Goal: Find specific fact

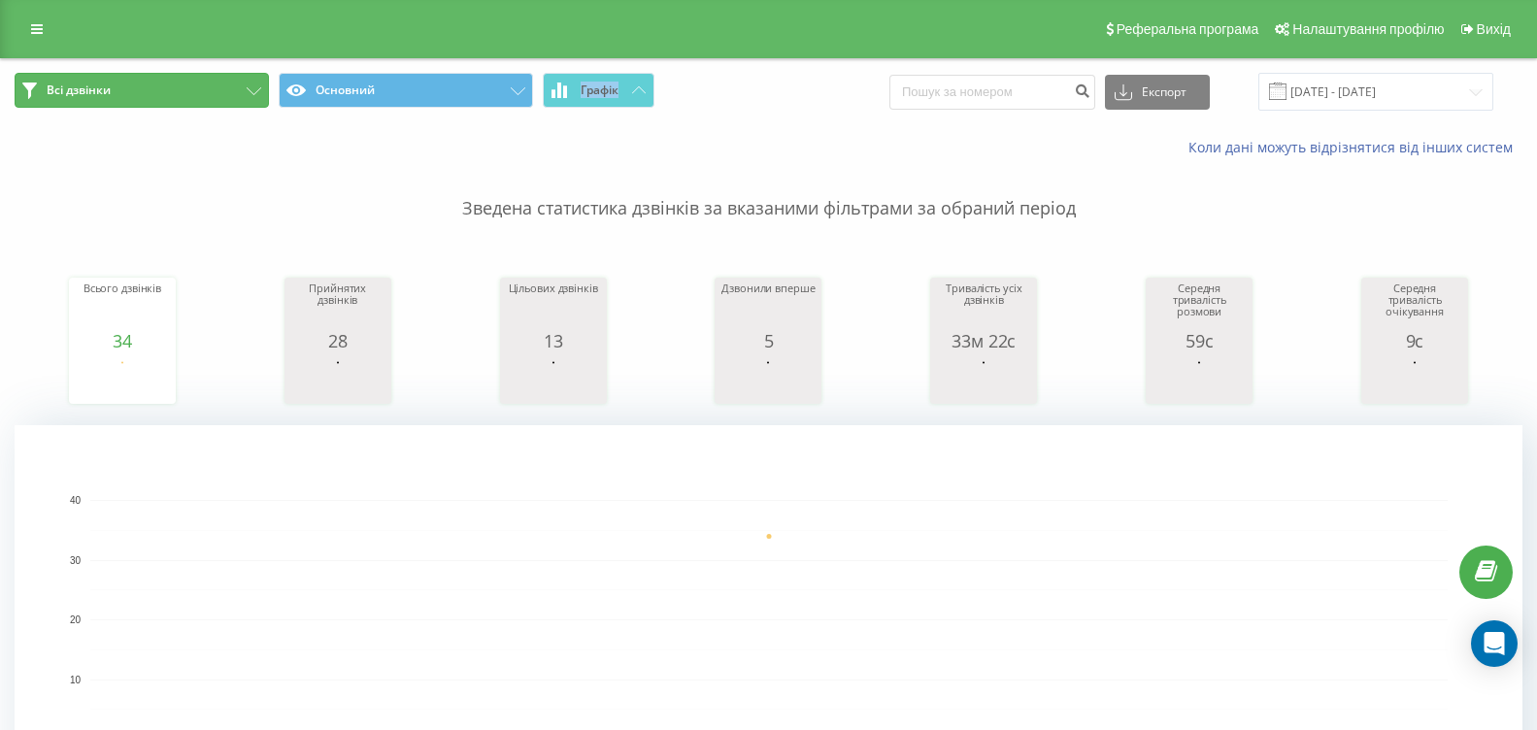
click at [223, 74] on button "Всі дзвінки" at bounding box center [142, 90] width 254 height 35
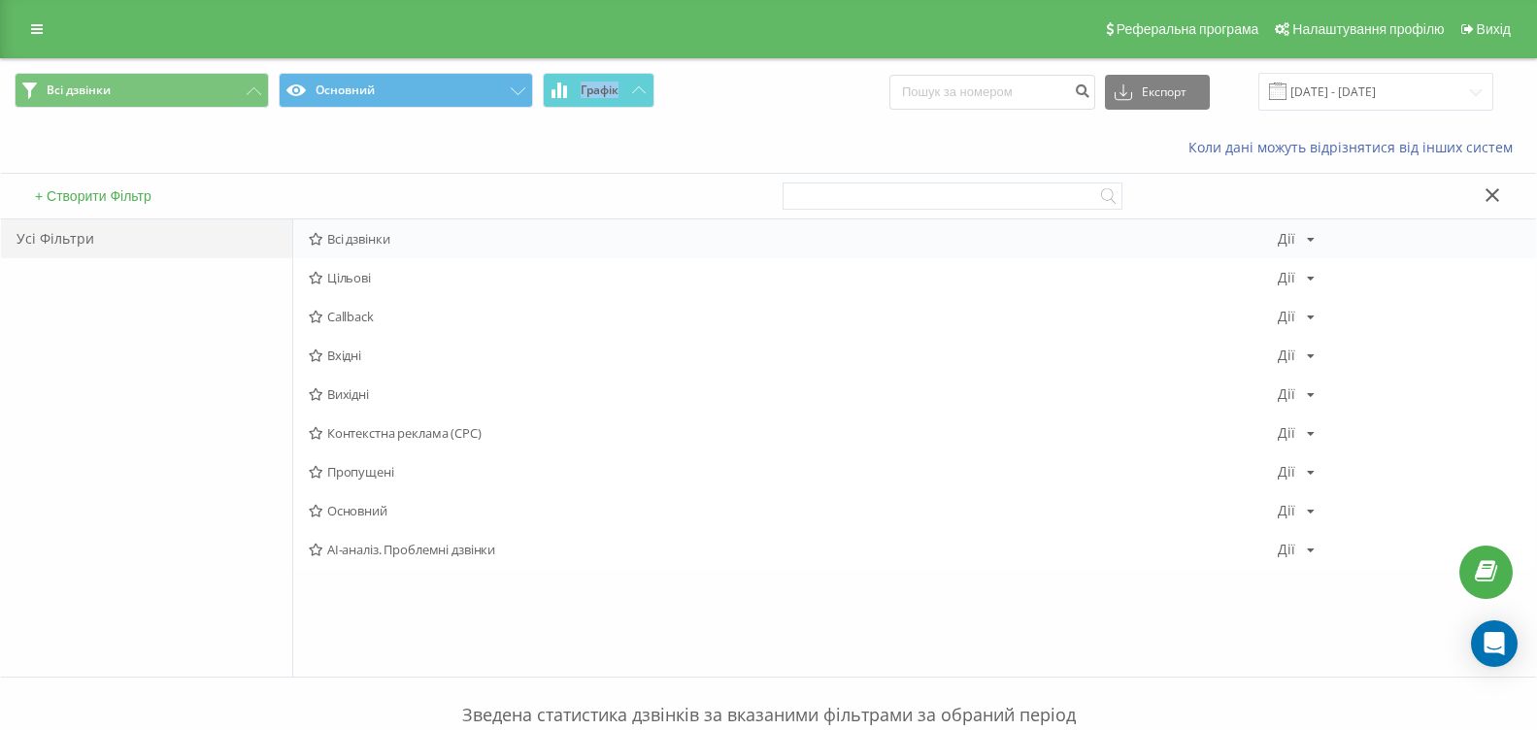
click at [400, 234] on span "Всі дзвінки" at bounding box center [793, 239] width 969 height 14
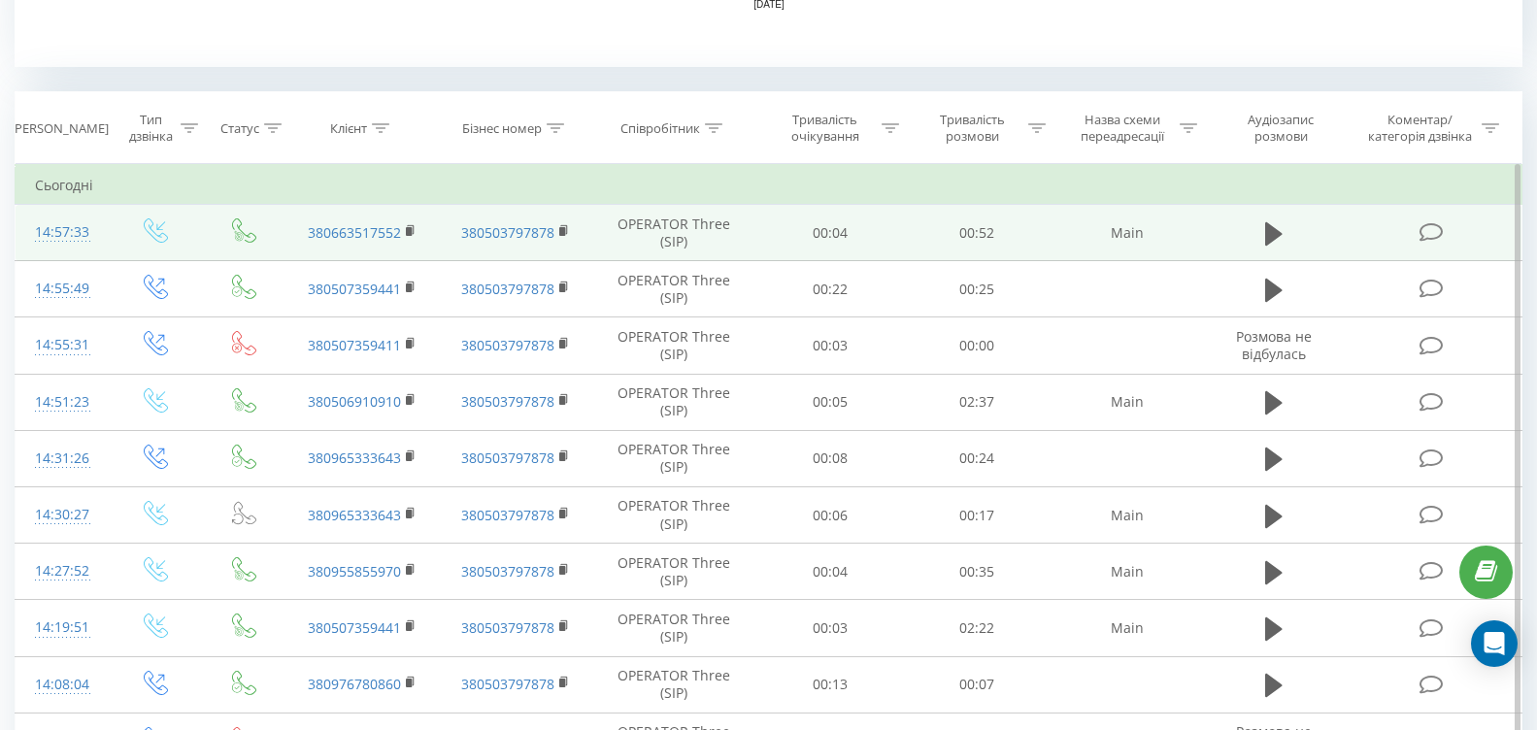
scroll to position [777, 0]
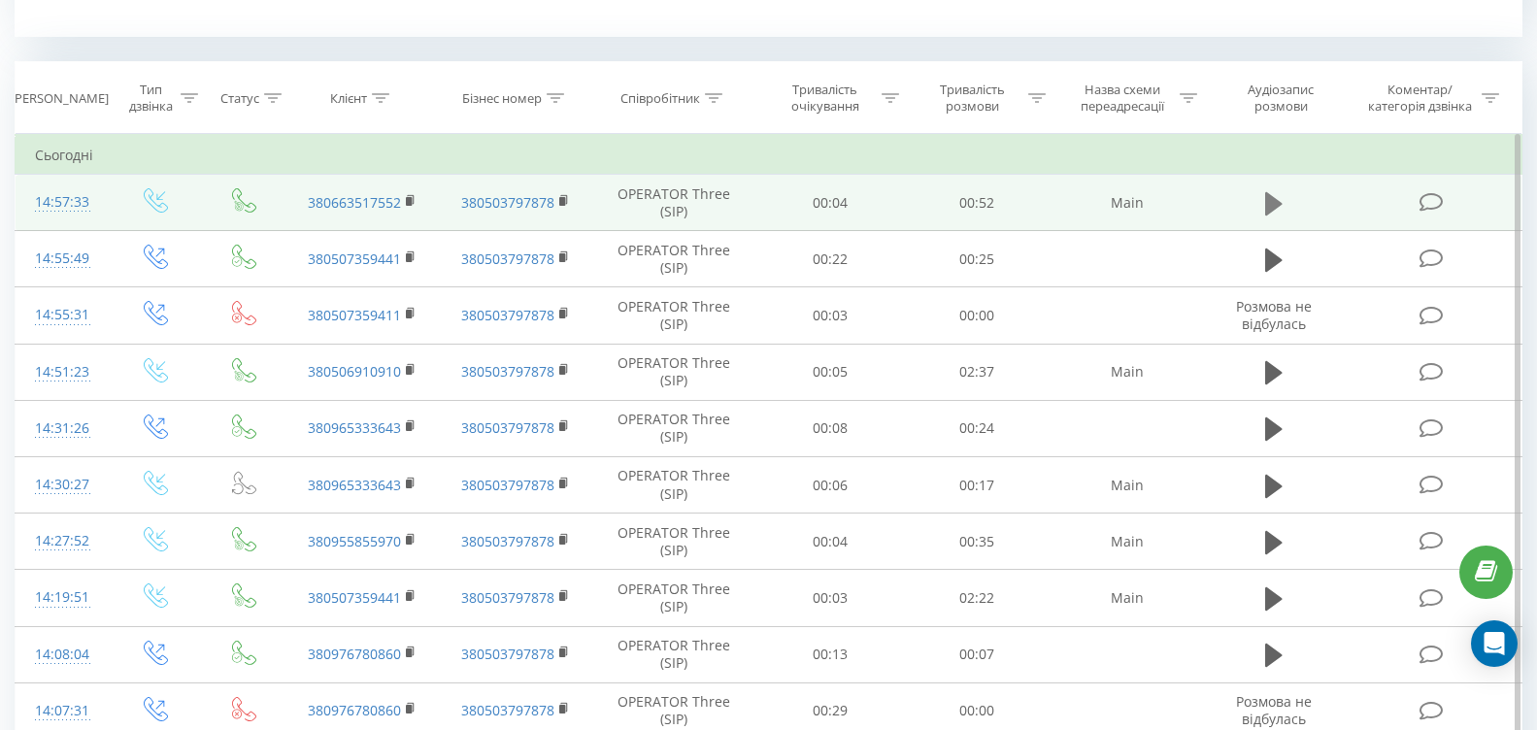
click at [1274, 204] on icon at bounding box center [1273, 202] width 17 height 23
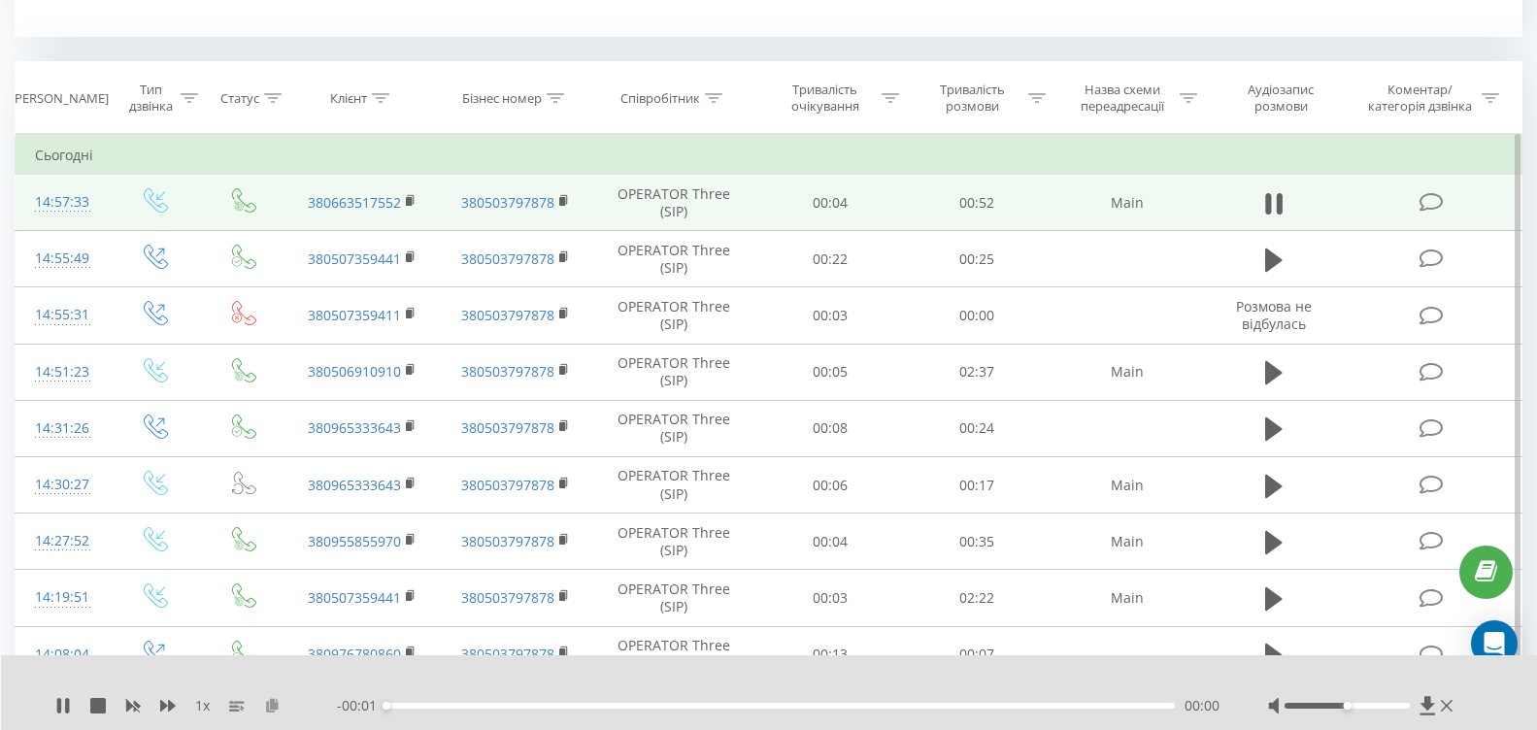
click at [268, 705] on icon at bounding box center [272, 705] width 17 height 14
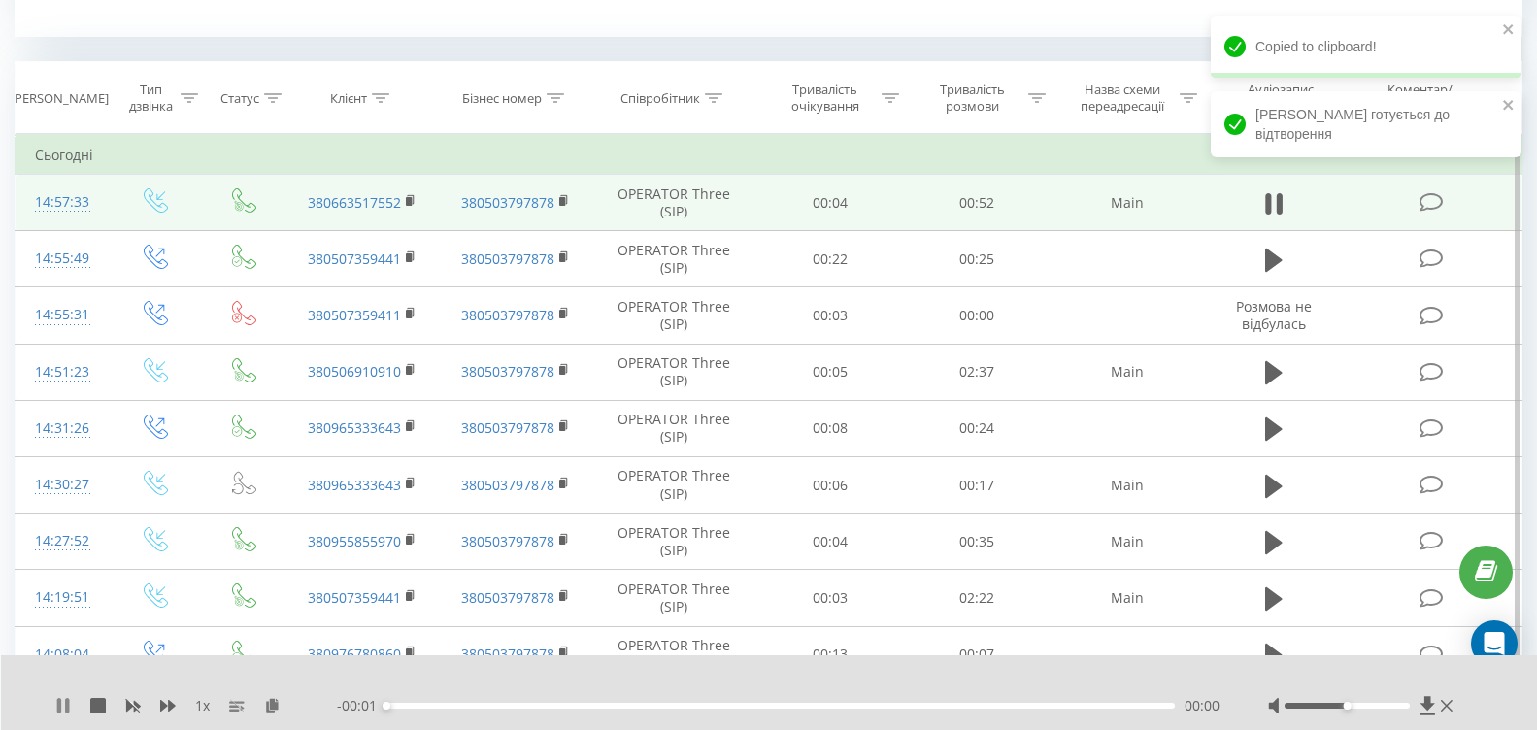
click at [65, 703] on icon at bounding box center [63, 706] width 16 height 16
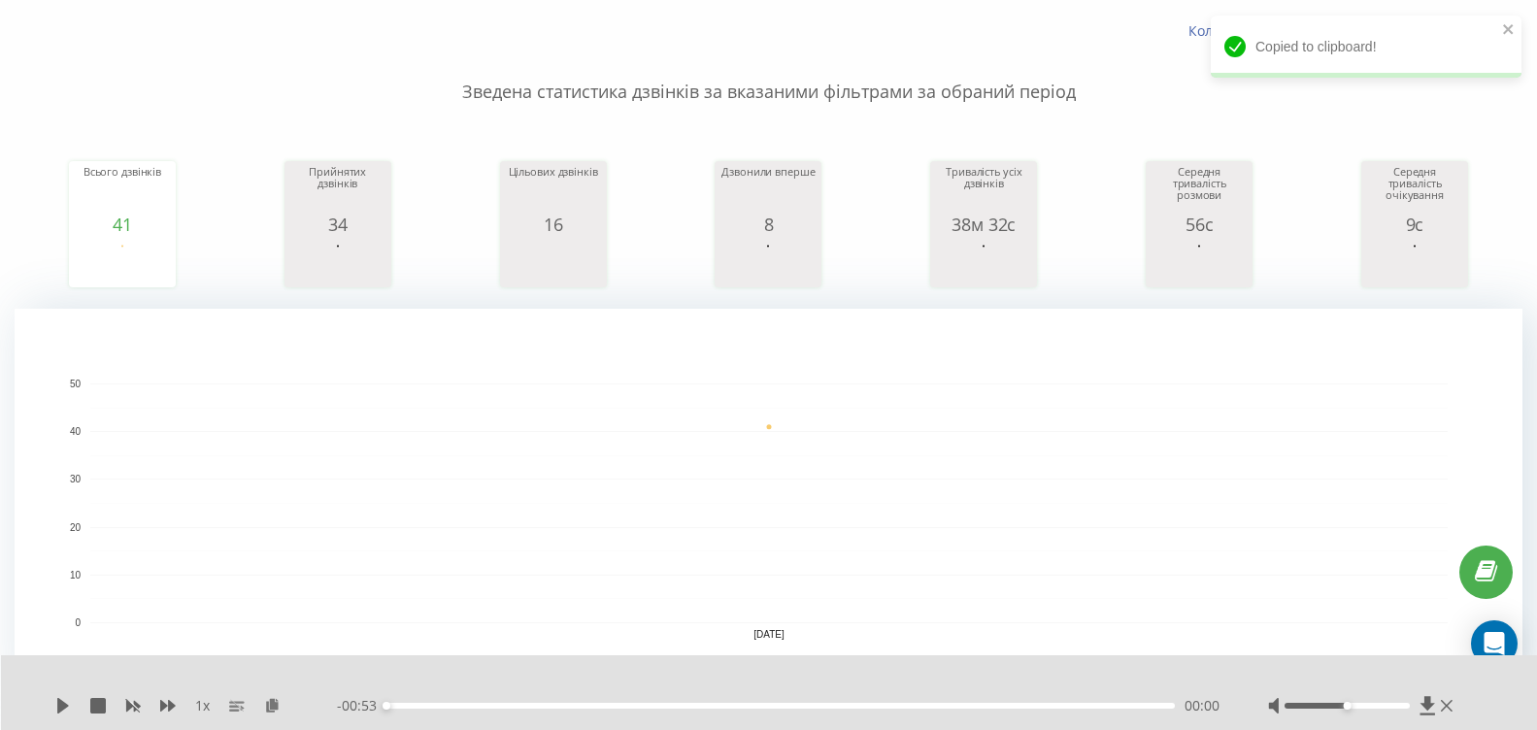
scroll to position [0, 0]
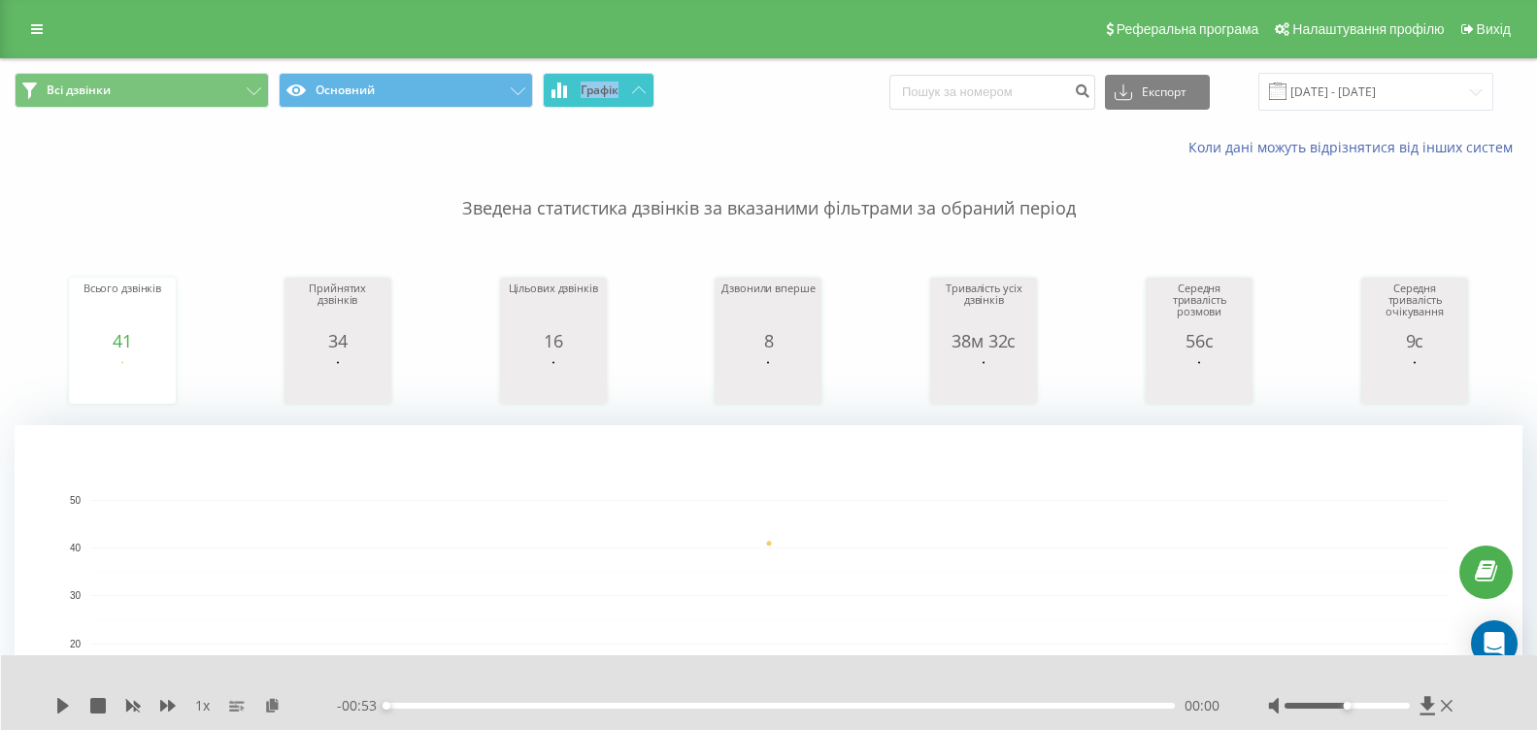
click at [598, 81] on button "Графік" at bounding box center [599, 90] width 112 height 35
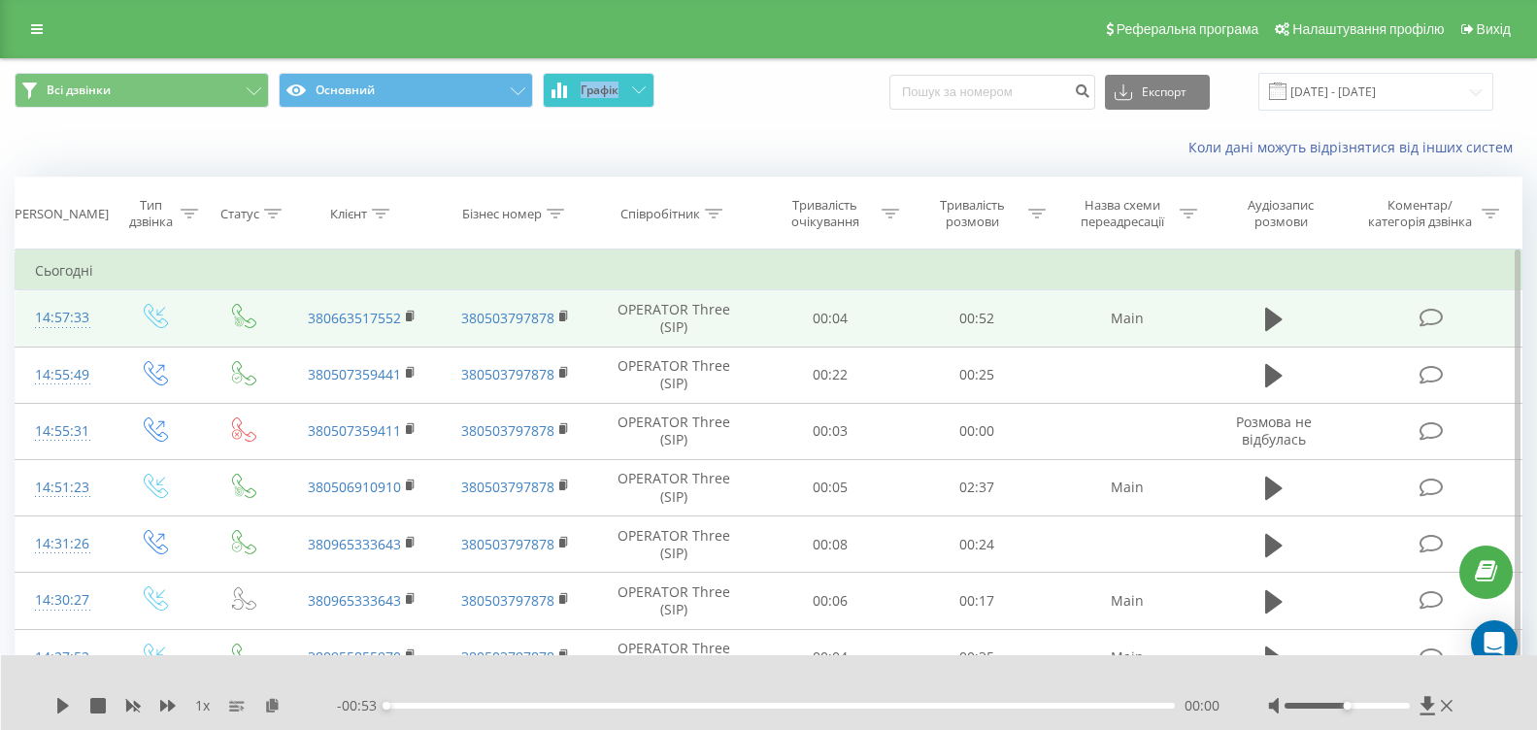
click at [599, 81] on button "Графік" at bounding box center [599, 90] width 112 height 35
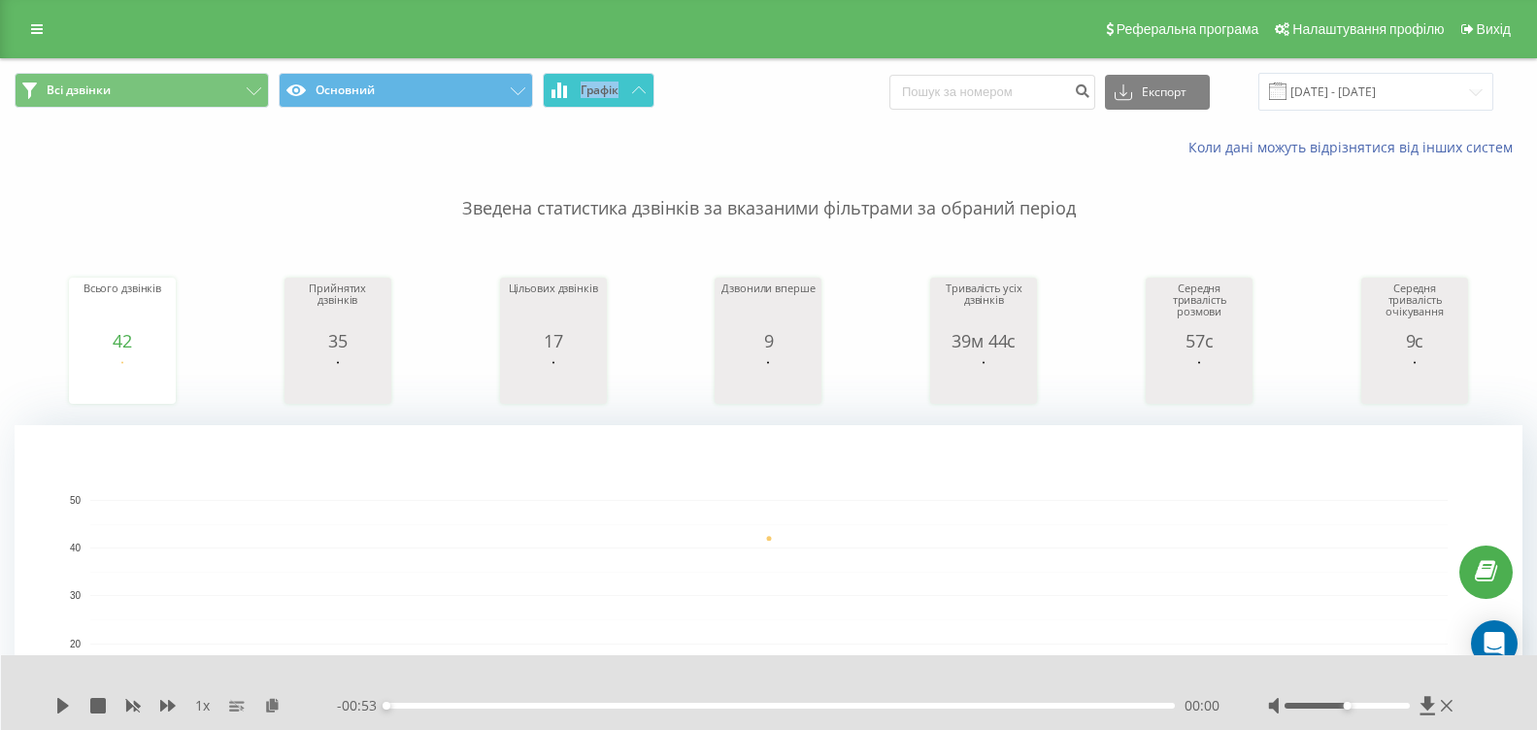
click at [618, 87] on span "Графік" at bounding box center [600, 91] width 38 height 14
click at [619, 87] on span "Графік" at bounding box center [600, 91] width 38 height 14
click at [648, 90] on button "Графік" at bounding box center [599, 90] width 112 height 35
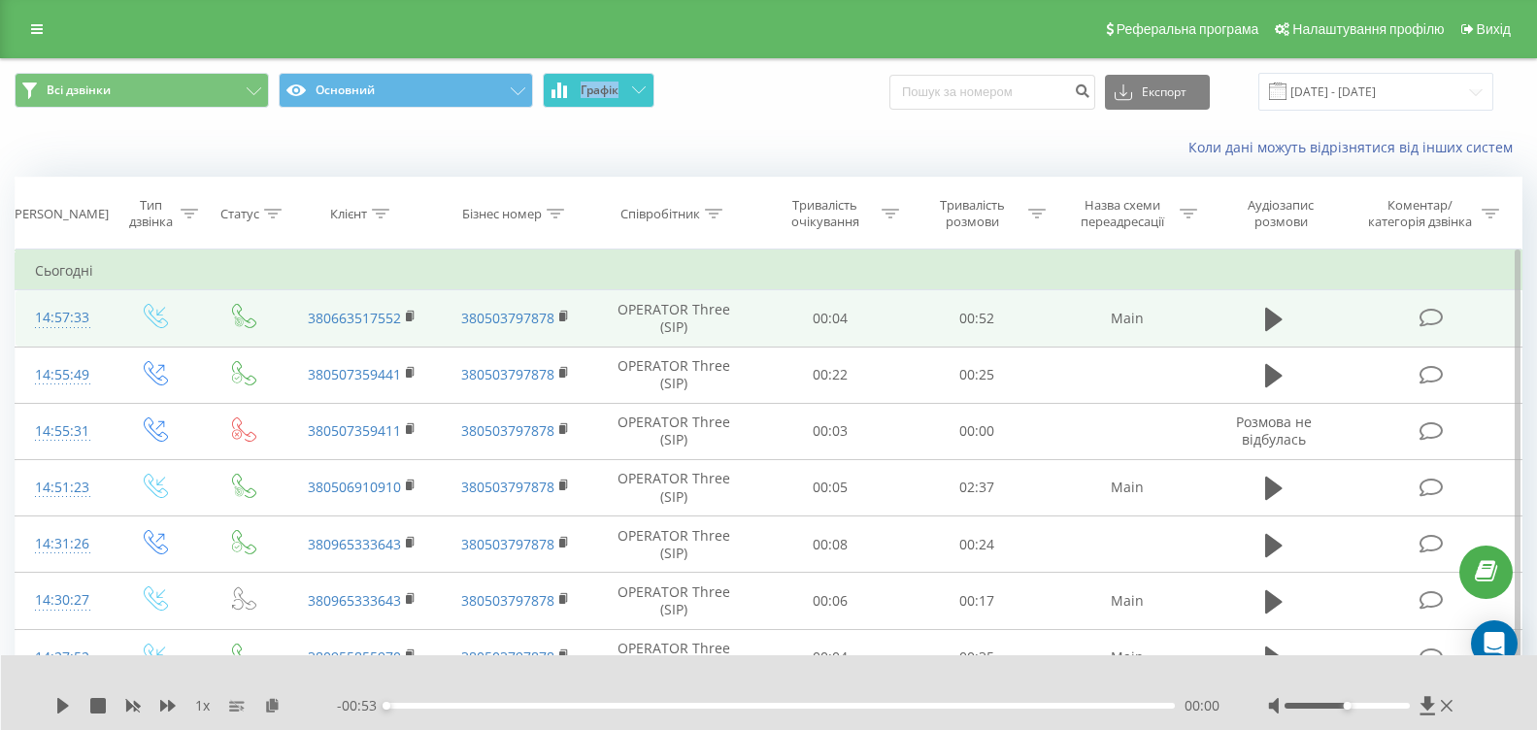
click at [648, 90] on button "Графік" at bounding box center [599, 90] width 112 height 35
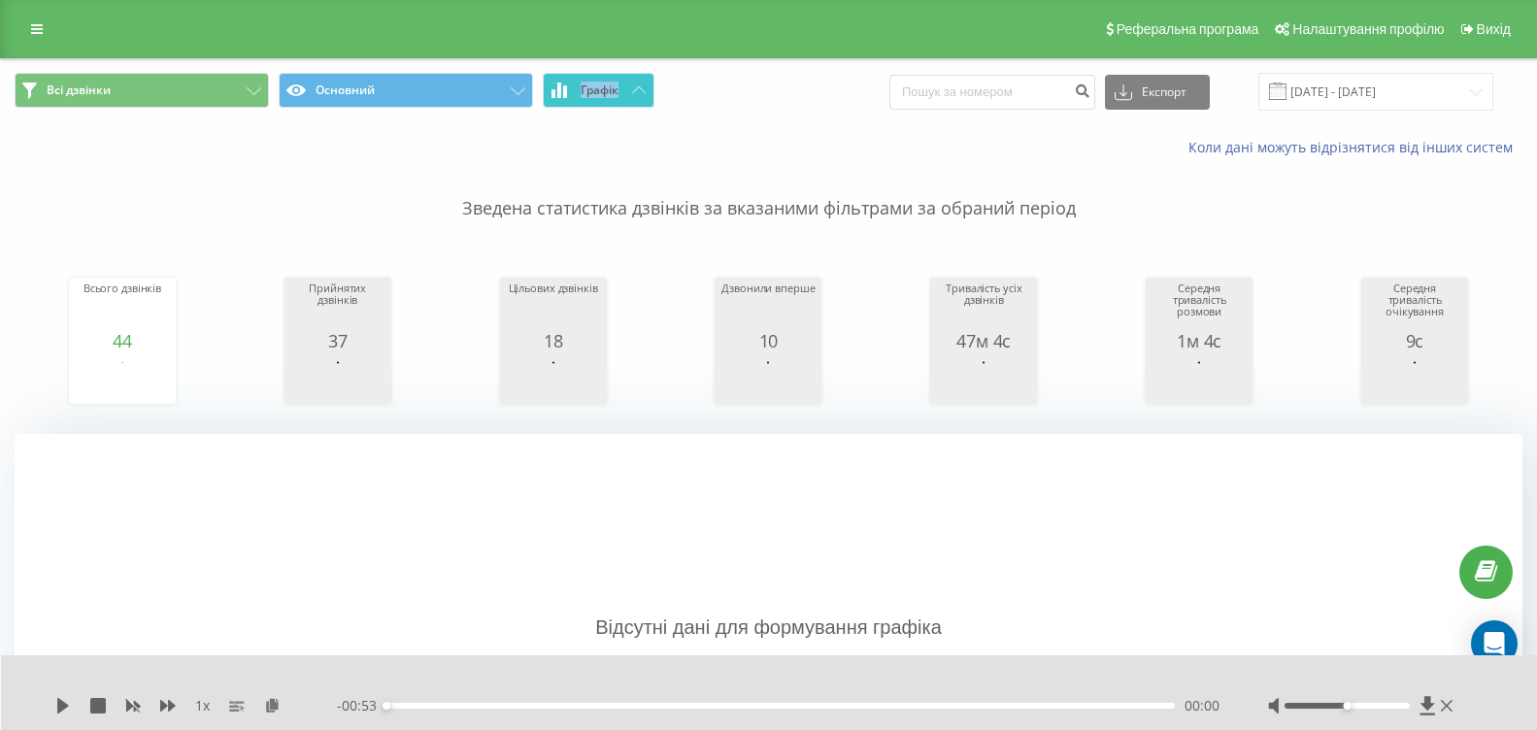
click at [646, 94] on button "Графік" at bounding box center [599, 90] width 112 height 35
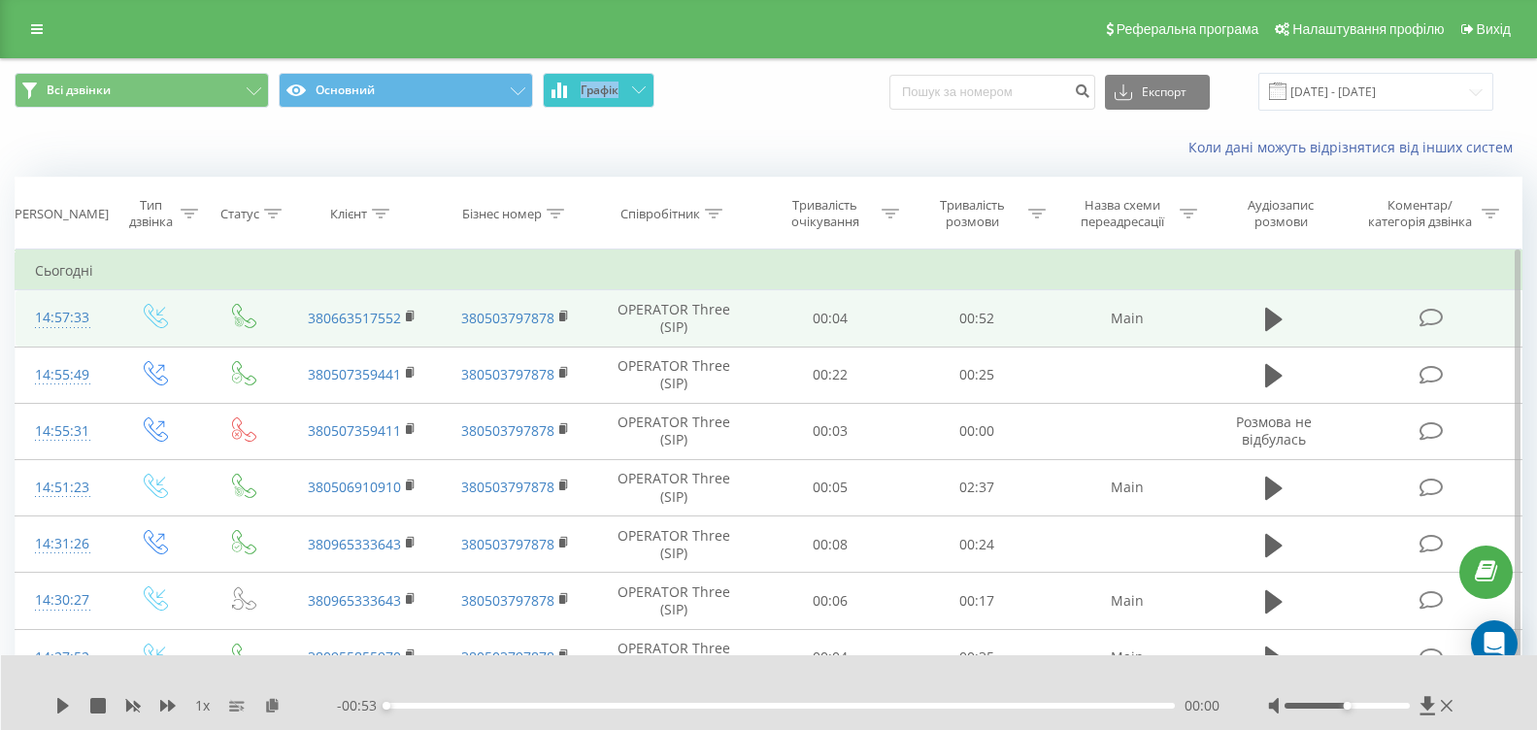
click at [646, 94] on button "Графік" at bounding box center [599, 90] width 112 height 35
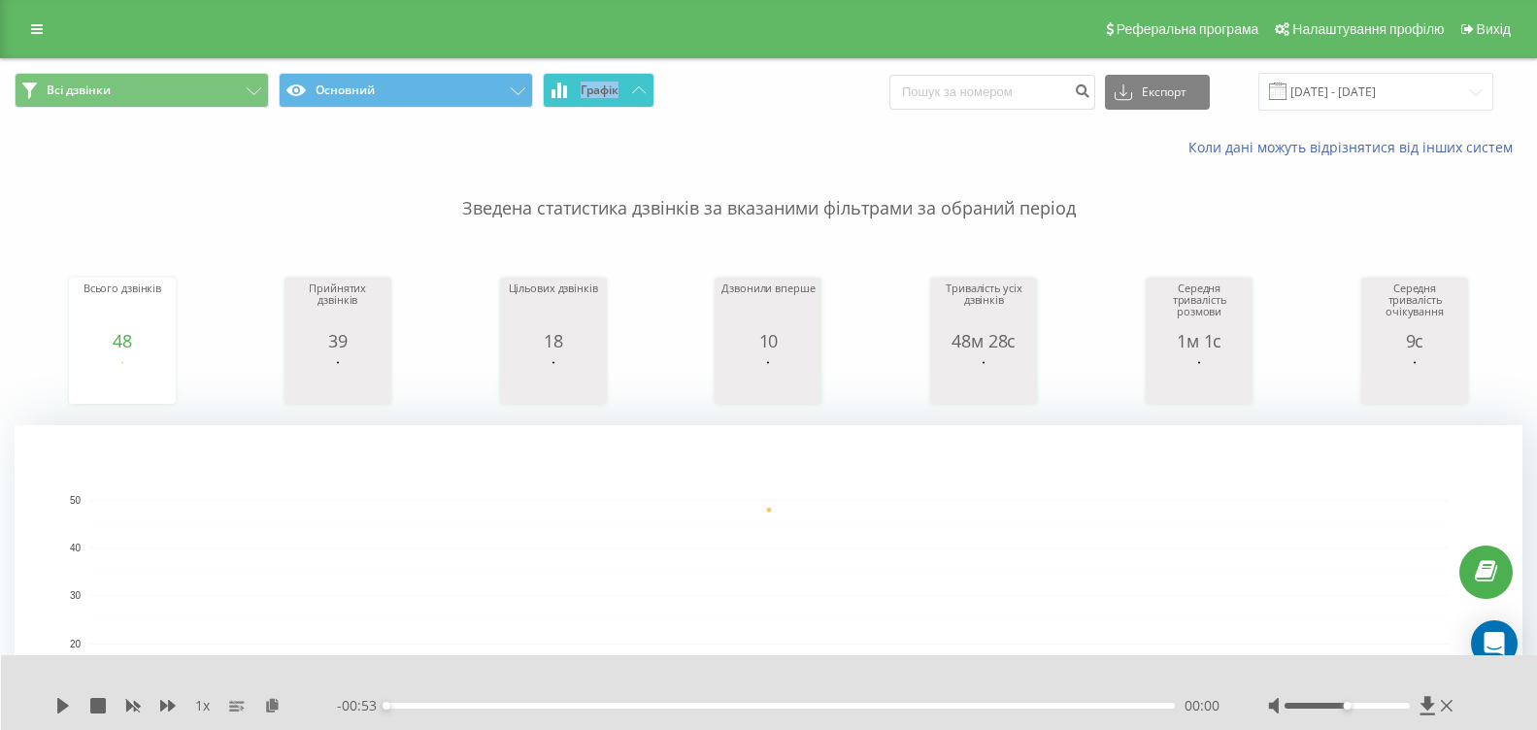
click at [652, 94] on button "Графік" at bounding box center [599, 90] width 112 height 35
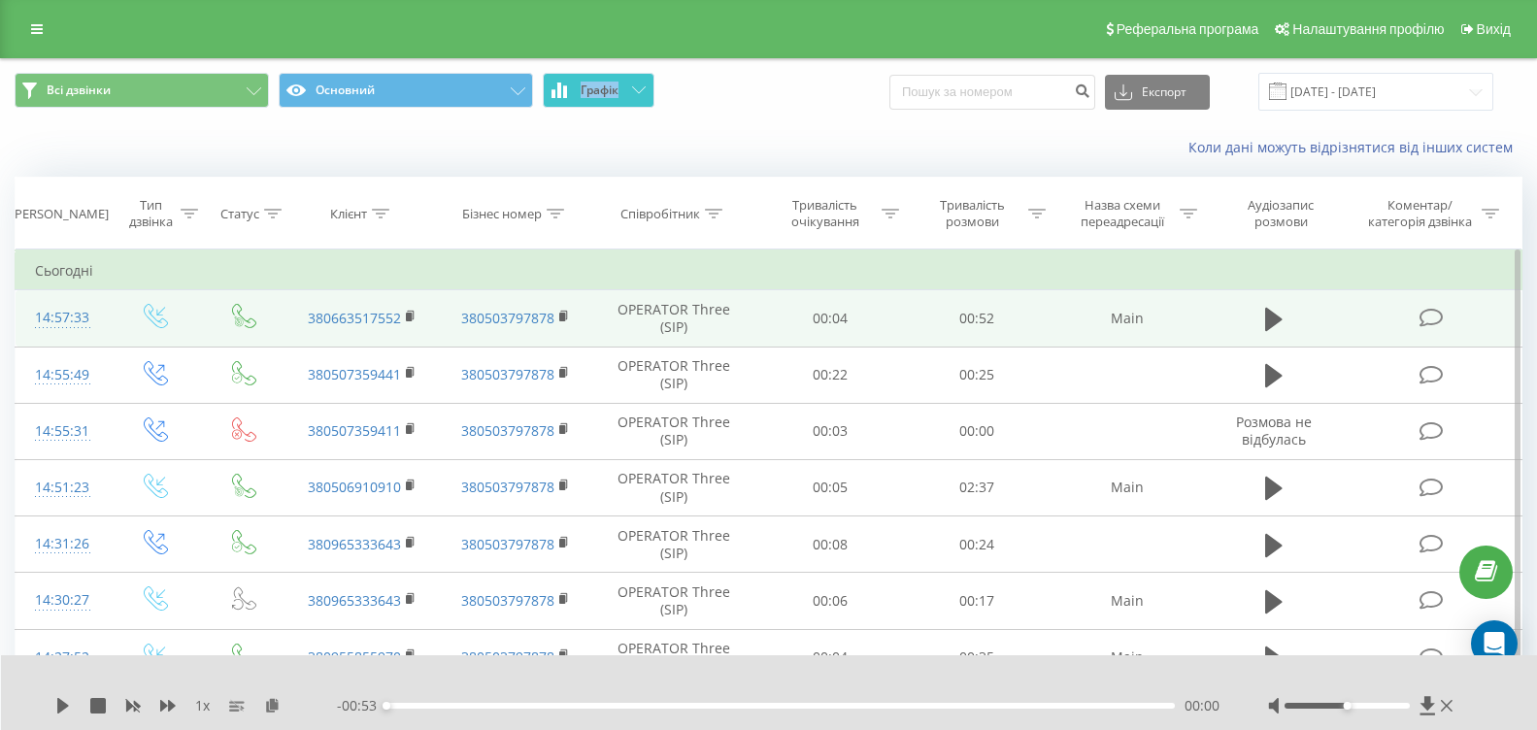
click at [652, 94] on button "Графік" at bounding box center [599, 90] width 112 height 35
